Goal: Find specific page/section

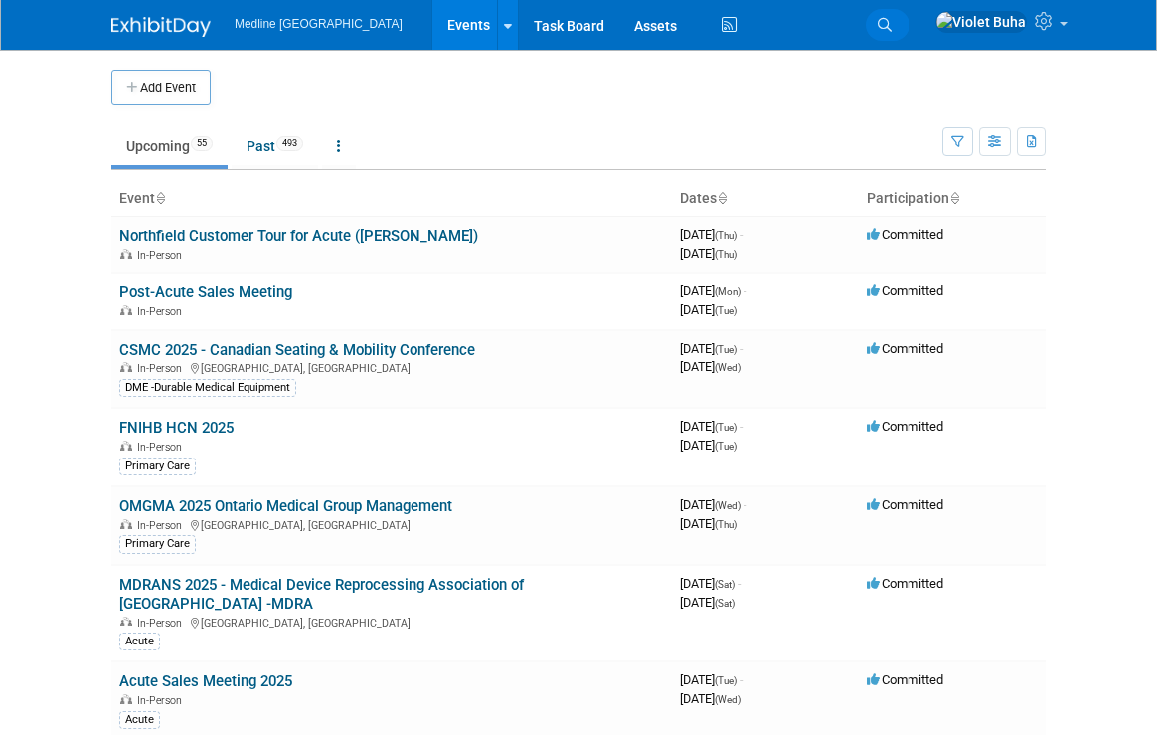
click at [892, 20] on icon at bounding box center [885, 25] width 14 height 14
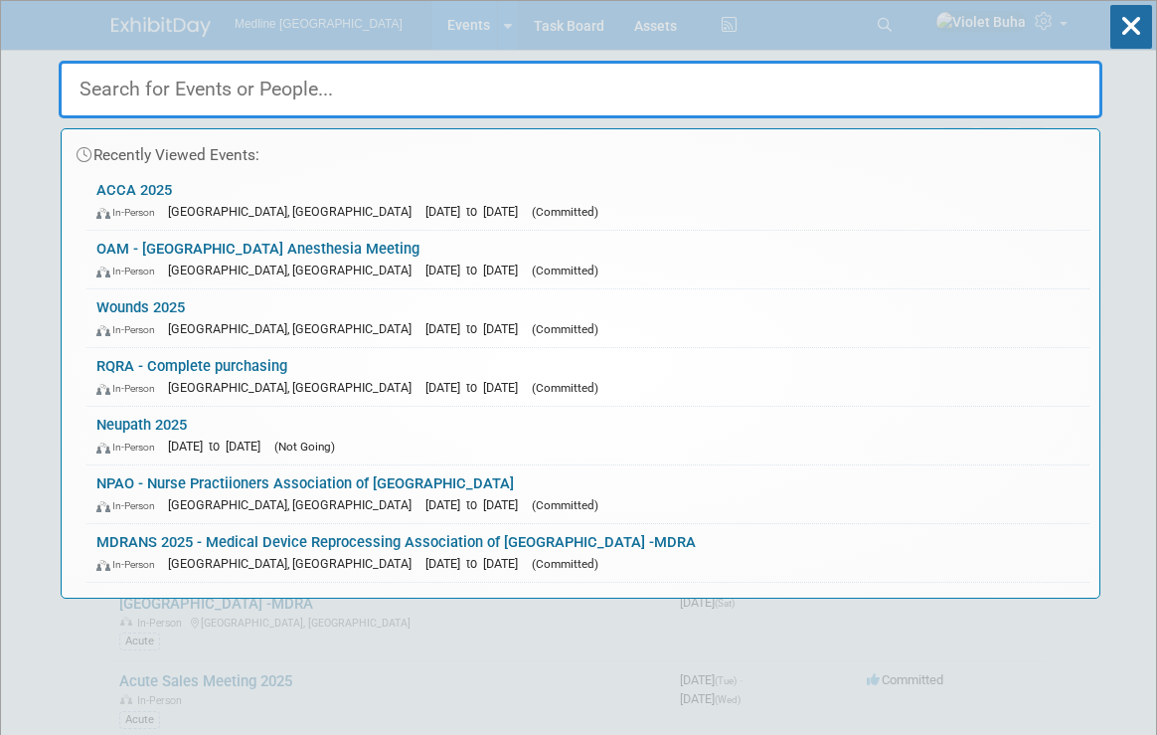
click at [393, 91] on input "text" at bounding box center [581, 90] width 1044 height 58
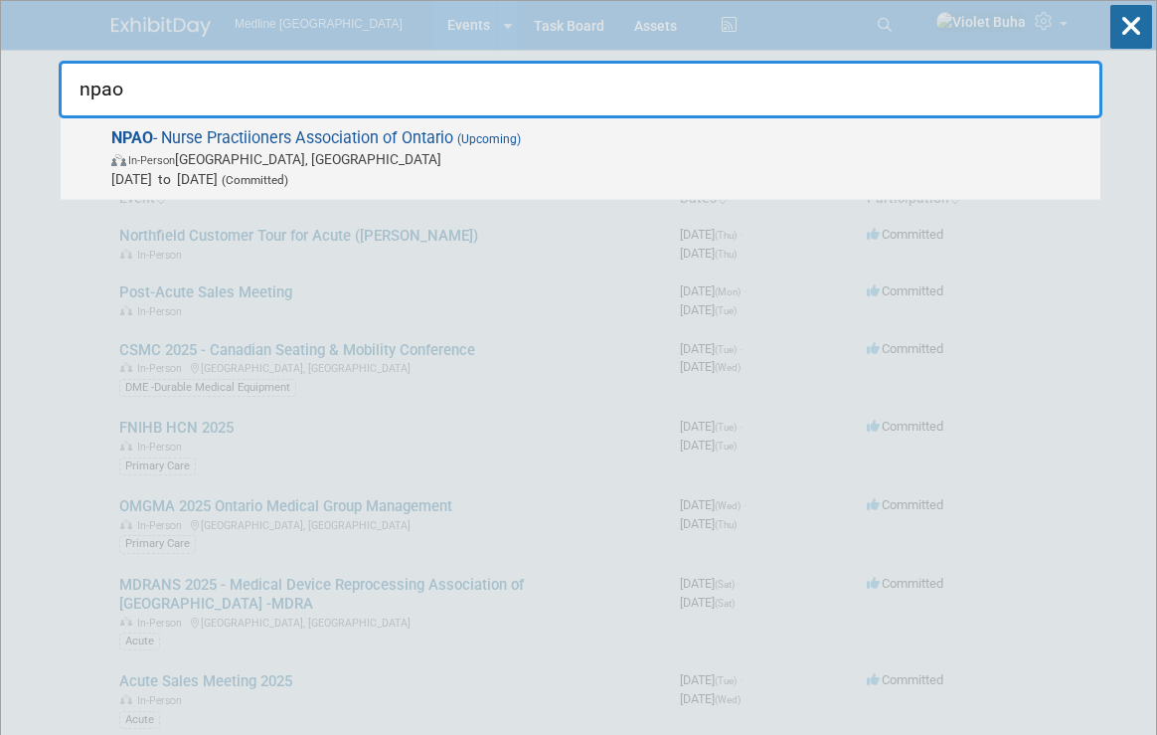
type input "npao"
click at [353, 149] on span "In-Person [GEOGRAPHIC_DATA], [GEOGRAPHIC_DATA]" at bounding box center [600, 159] width 979 height 20
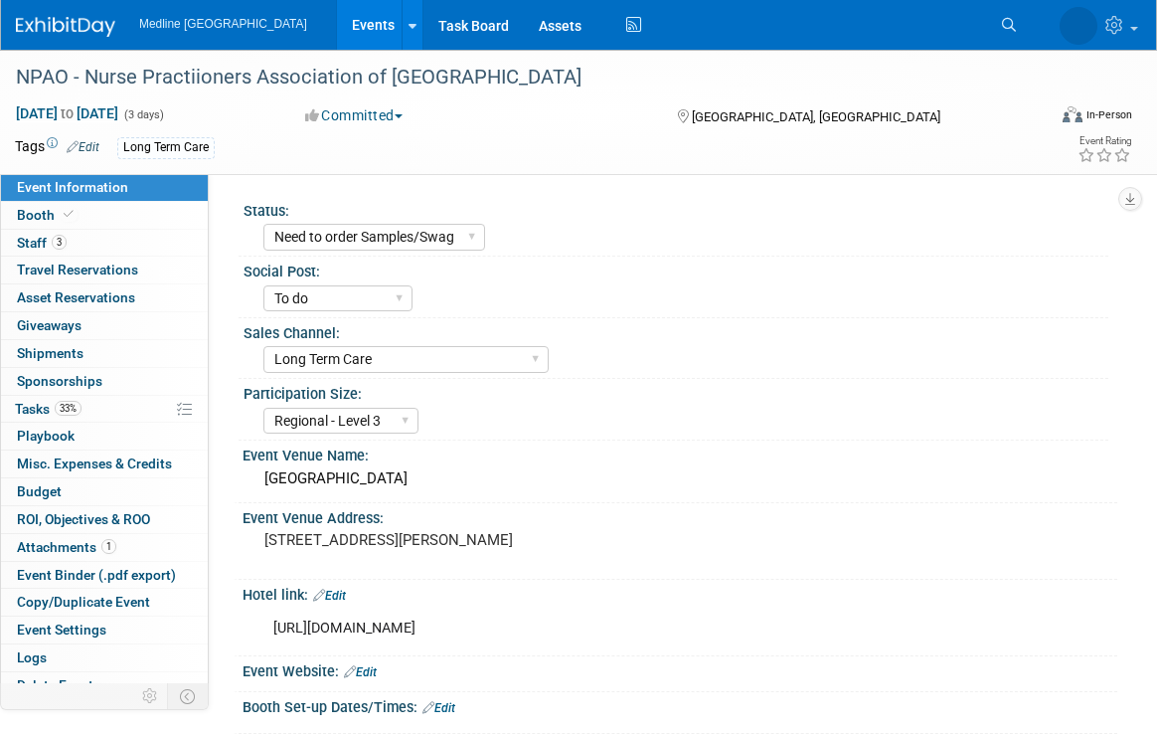
select select "Need to order Samples/Swag"
select select "To do"
select select "Long Term Care"
select select "Regional - Level 3"
click at [40, 249] on span "Staff 3" at bounding box center [42, 243] width 50 height 16
